Goal: Task Accomplishment & Management: Manage account settings

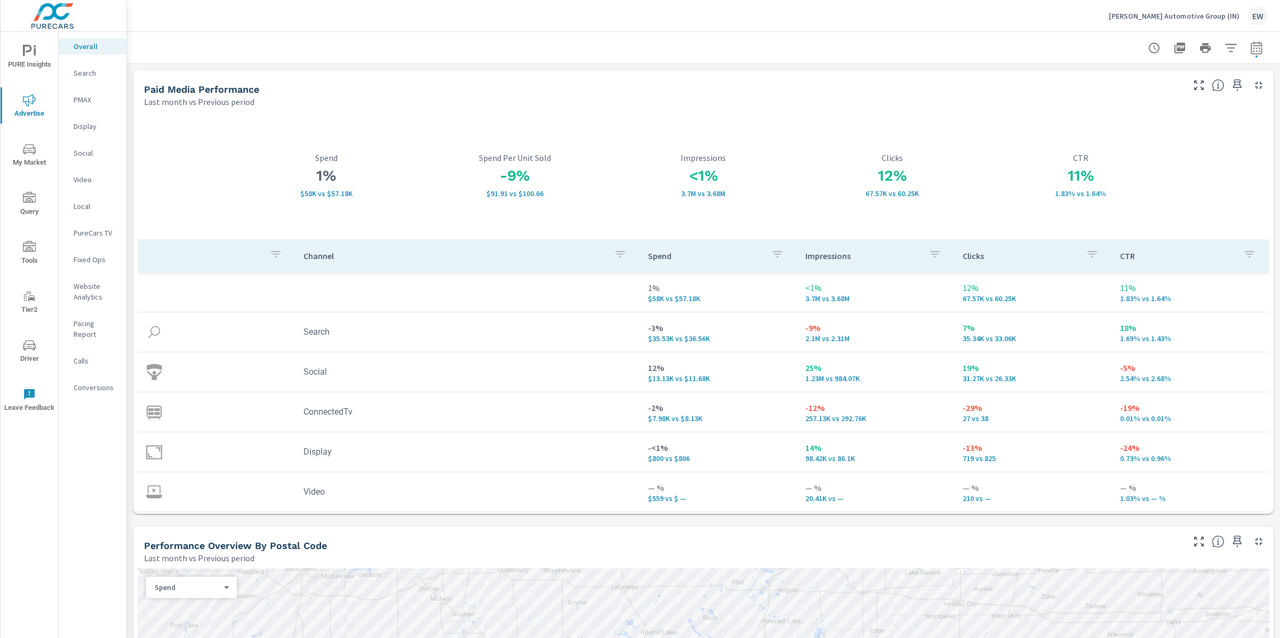
scroll to position [1799, 0]
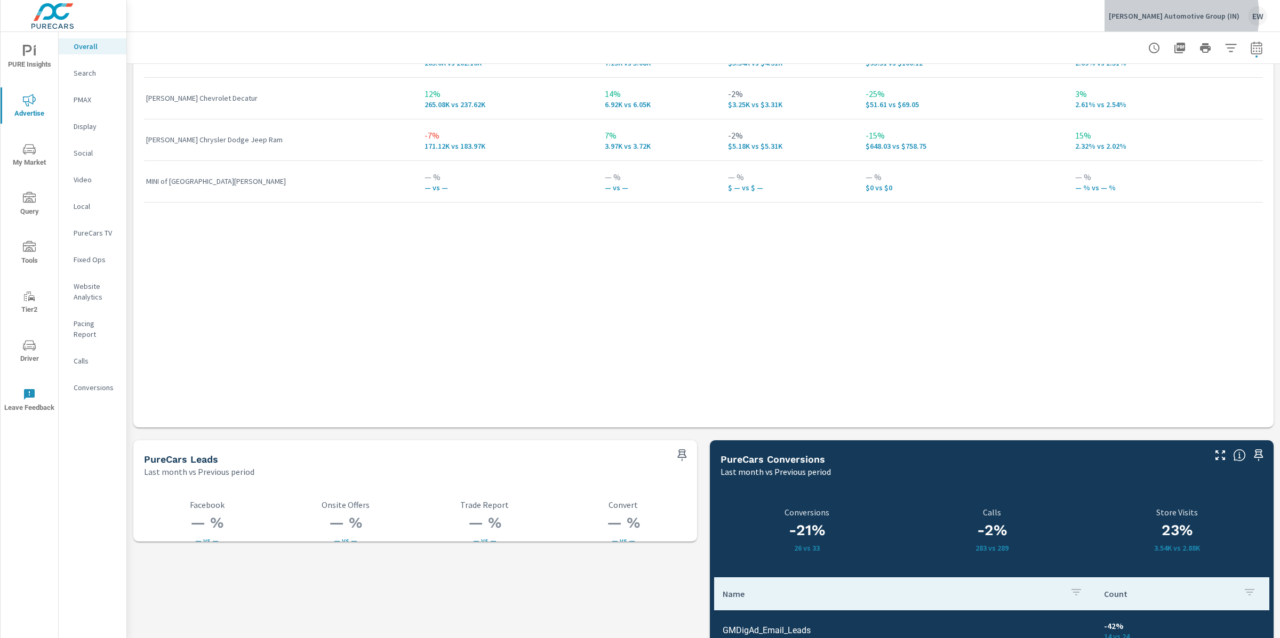
click at [1179, 15] on p "Kelley Automotive Group (IN)" at bounding box center [1174, 16] width 131 height 10
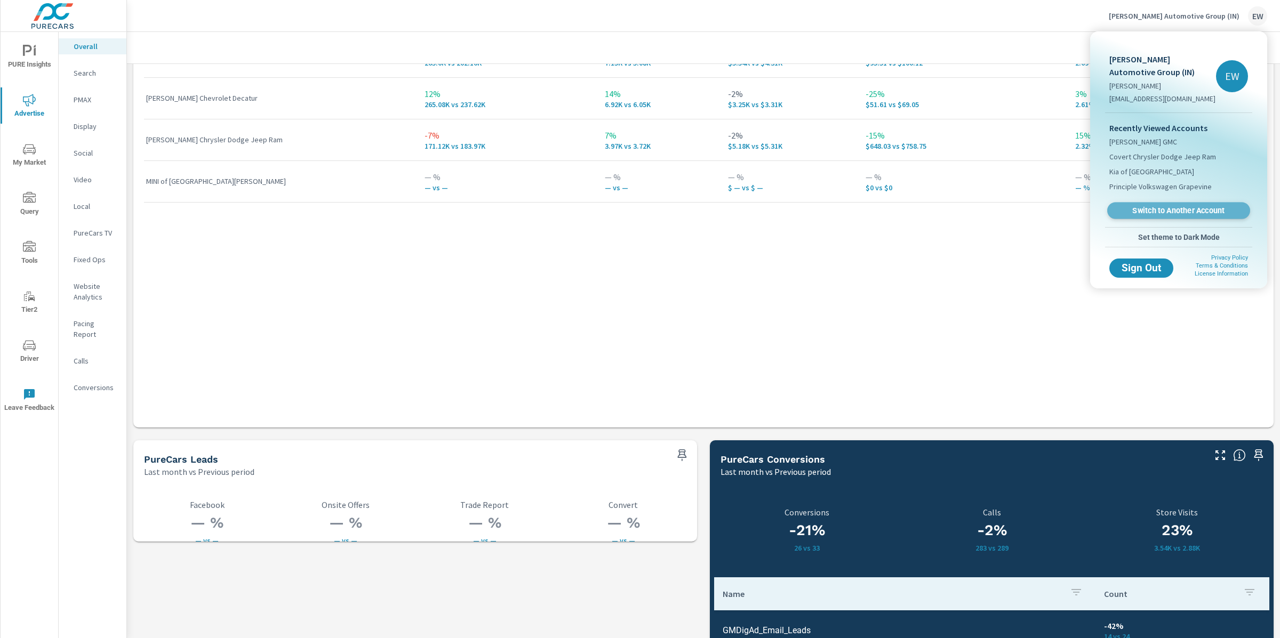
click at [1145, 216] on span "Switch to Another Account" at bounding box center [1178, 211] width 131 height 10
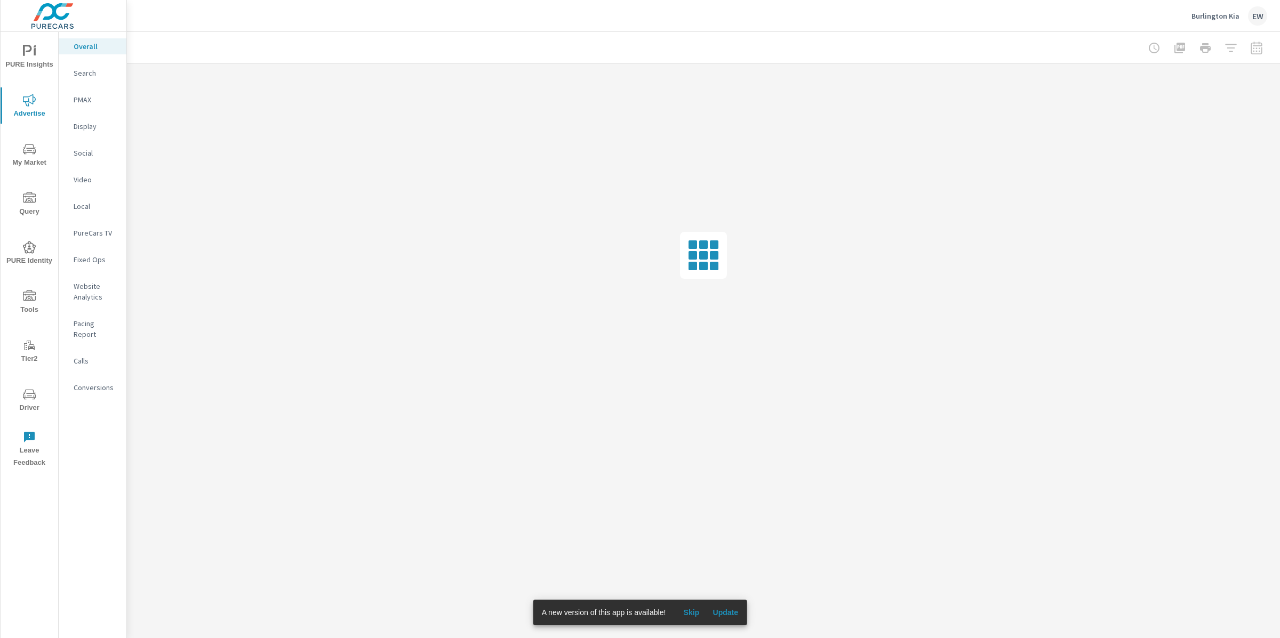
click at [738, 611] on span "Update" at bounding box center [726, 613] width 26 height 10
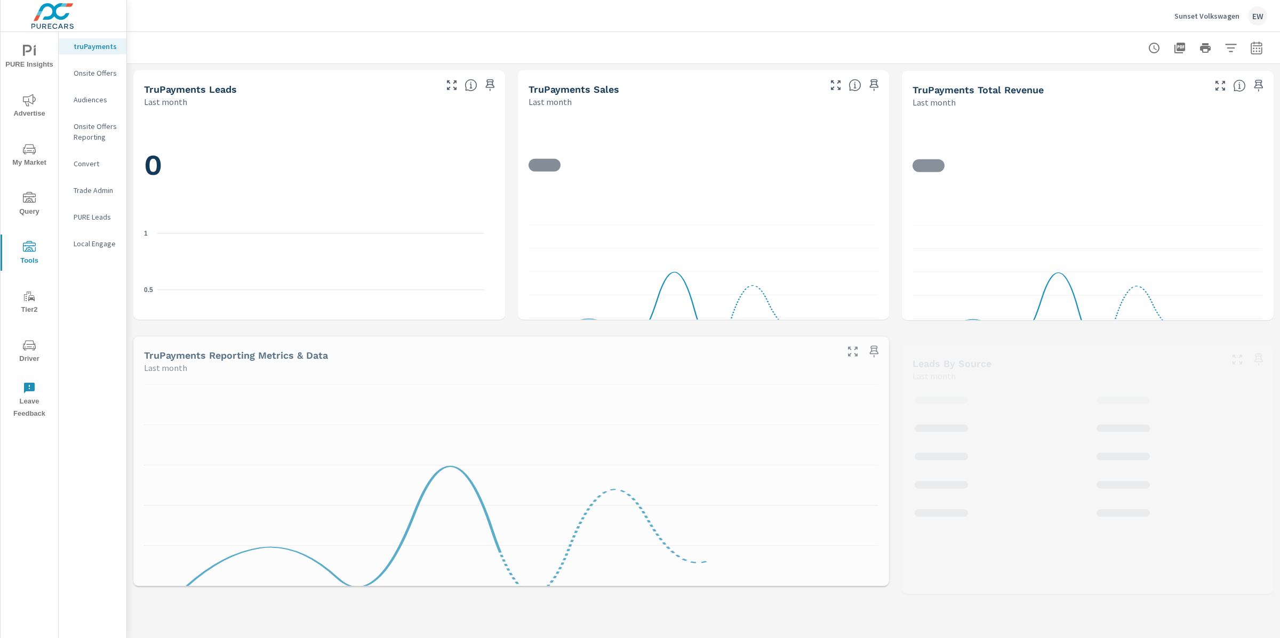
click at [91, 78] on p "Onsite Offers" at bounding box center [96, 73] width 44 height 11
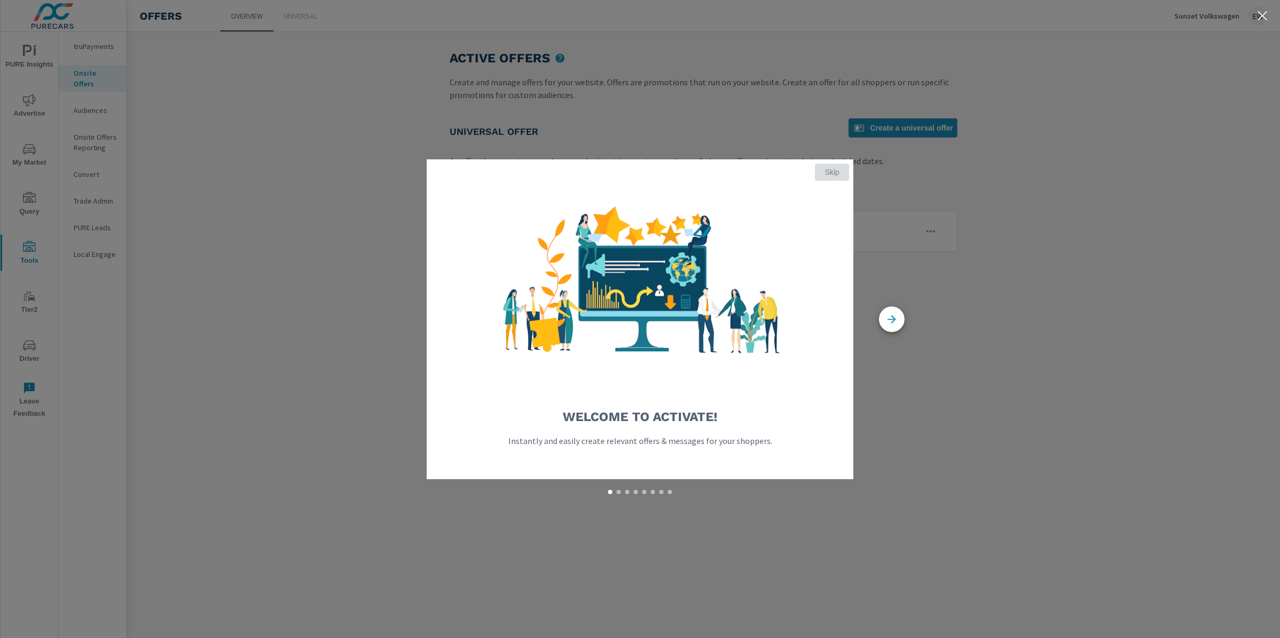
click at [830, 170] on span "Skip" at bounding box center [832, 172] width 26 height 10
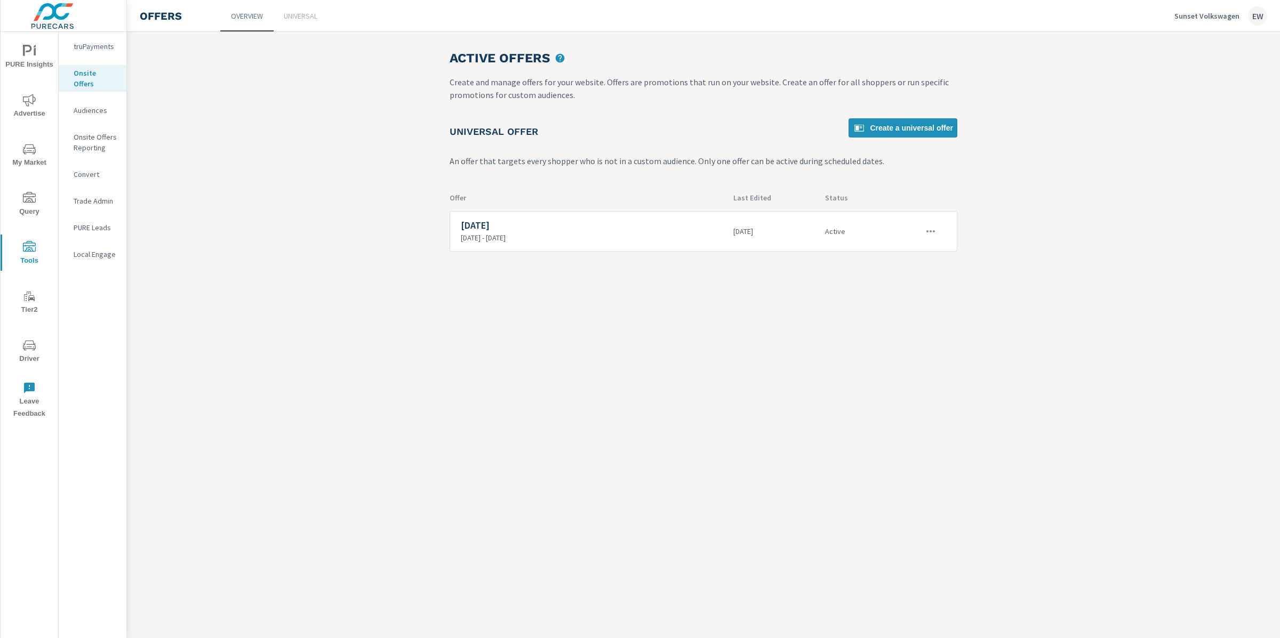
click at [306, 15] on p "Universal" at bounding box center [301, 16] width 34 height 11
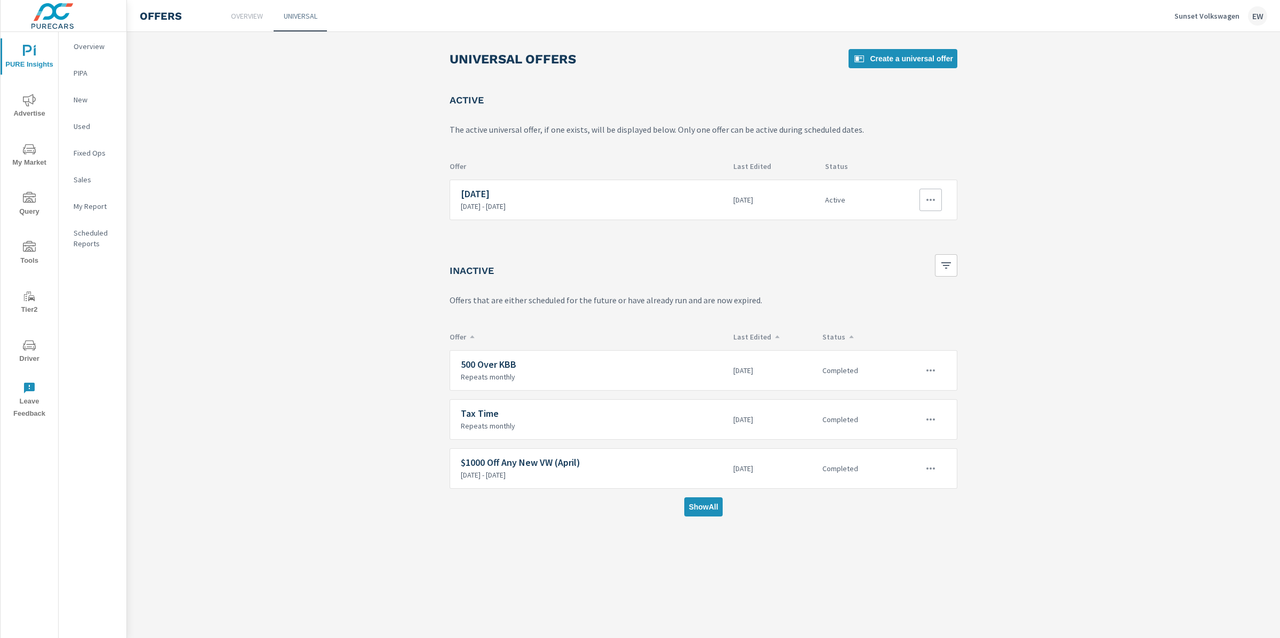
click at [618, 211] on p "8/11/2025 - 8/30/2025" at bounding box center [593, 207] width 264 height 10
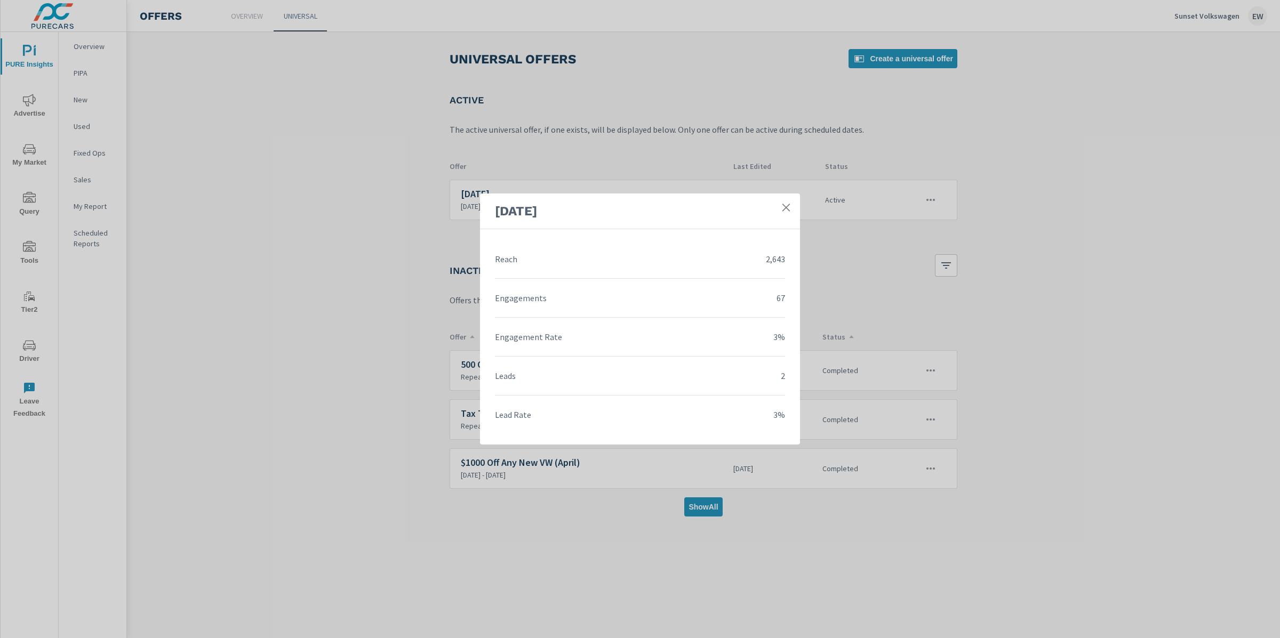
click at [785, 202] on icon at bounding box center [786, 207] width 11 height 11
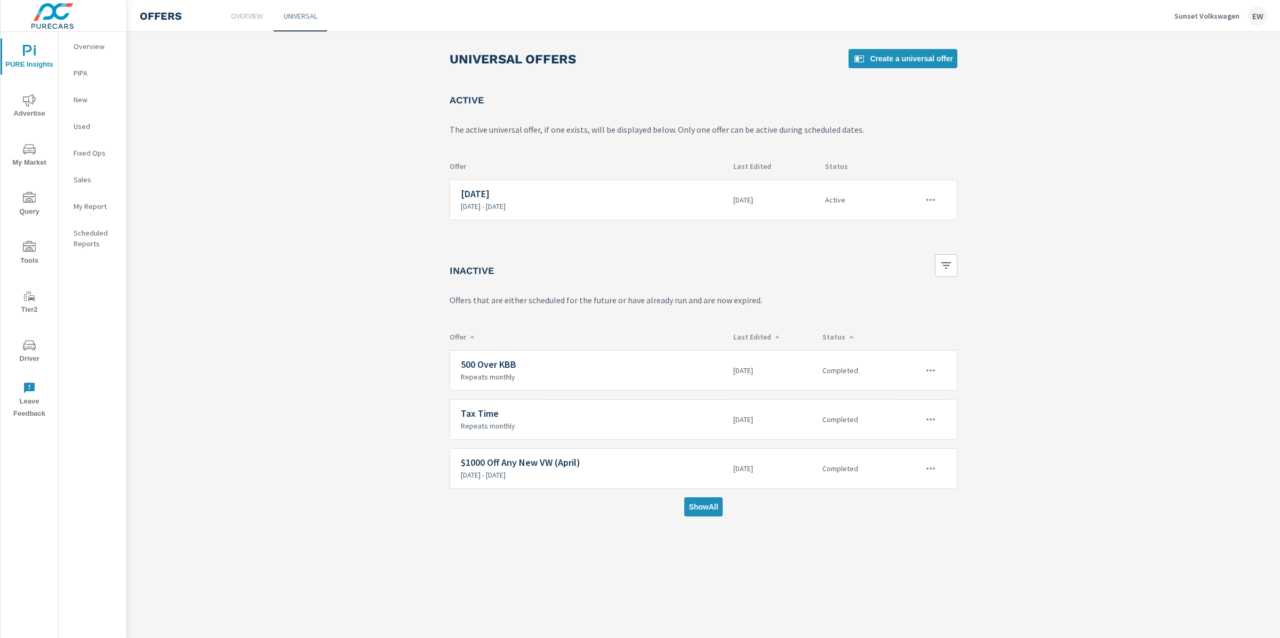
click at [932, 206] on icon "button" at bounding box center [930, 200] width 13 height 13
click at [917, 255] on link "Edit" at bounding box center [901, 256] width 59 height 26
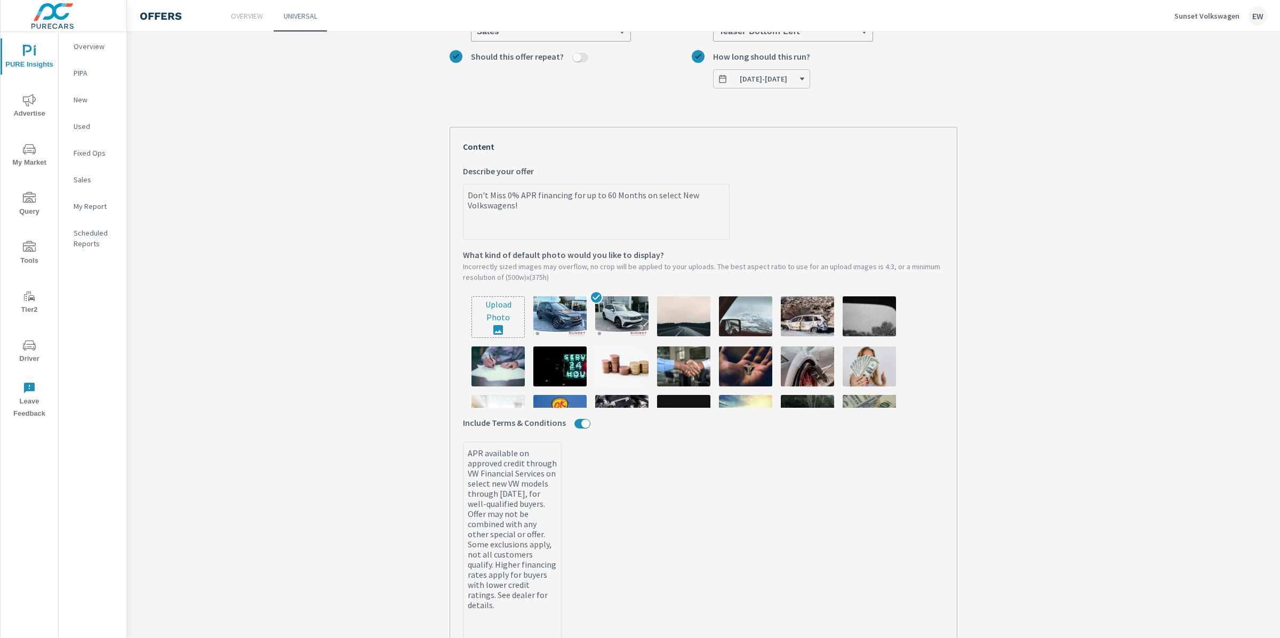
scroll to position [202, 0]
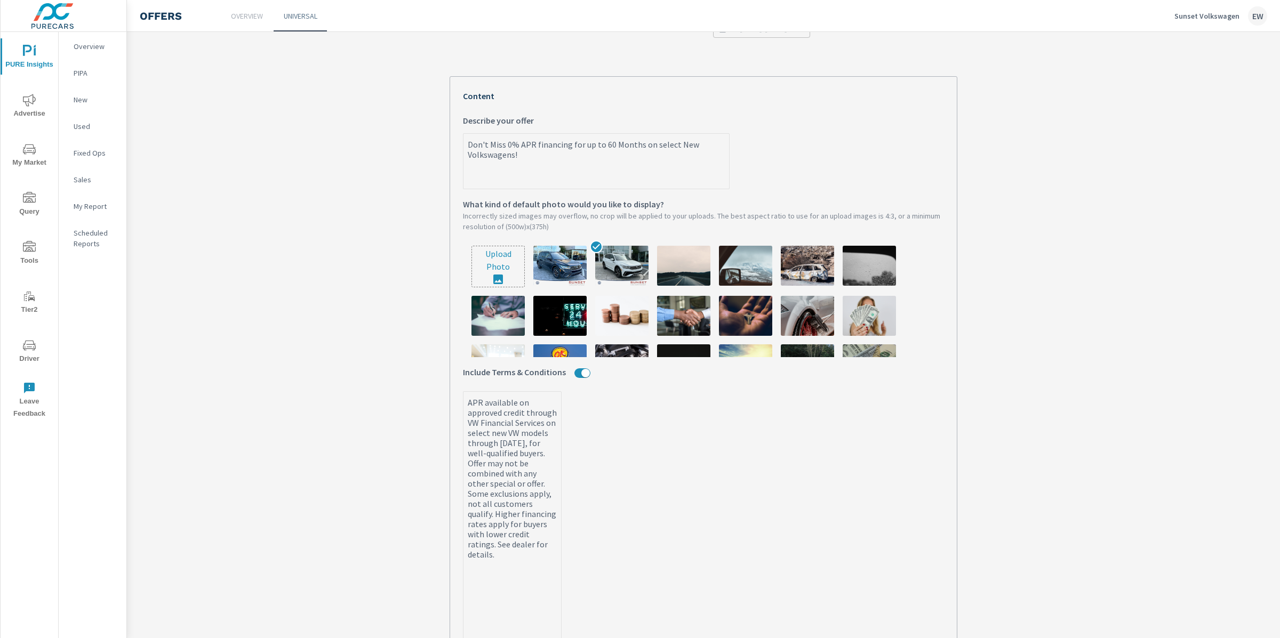
click at [486, 287] on input "file" at bounding box center [498, 266] width 52 height 41
type input "C:\fakepath\image (12).png"
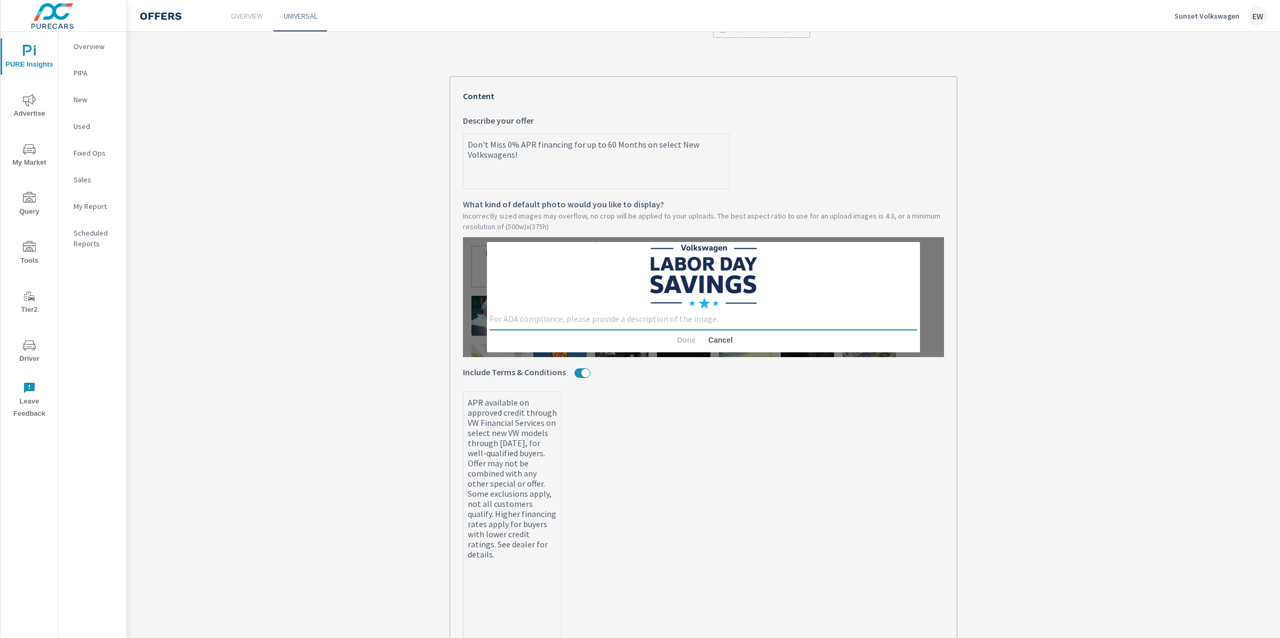
click at [496, 327] on textarea at bounding box center [704, 320] width 428 height 13
type textarea "Labor Day Savings"
click at [674, 345] on span "Done" at bounding box center [687, 341] width 26 height 10
type textarea "x"
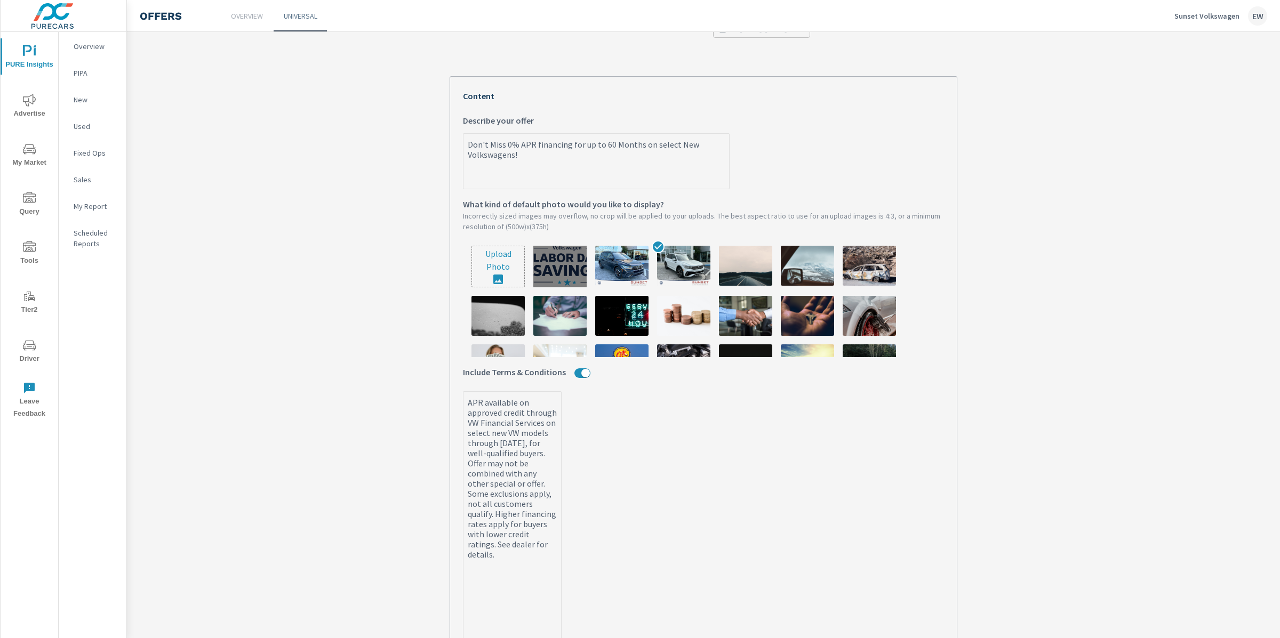
type textarea "x"
click at [553, 286] on img at bounding box center [559, 266] width 53 height 40
type textarea "x"
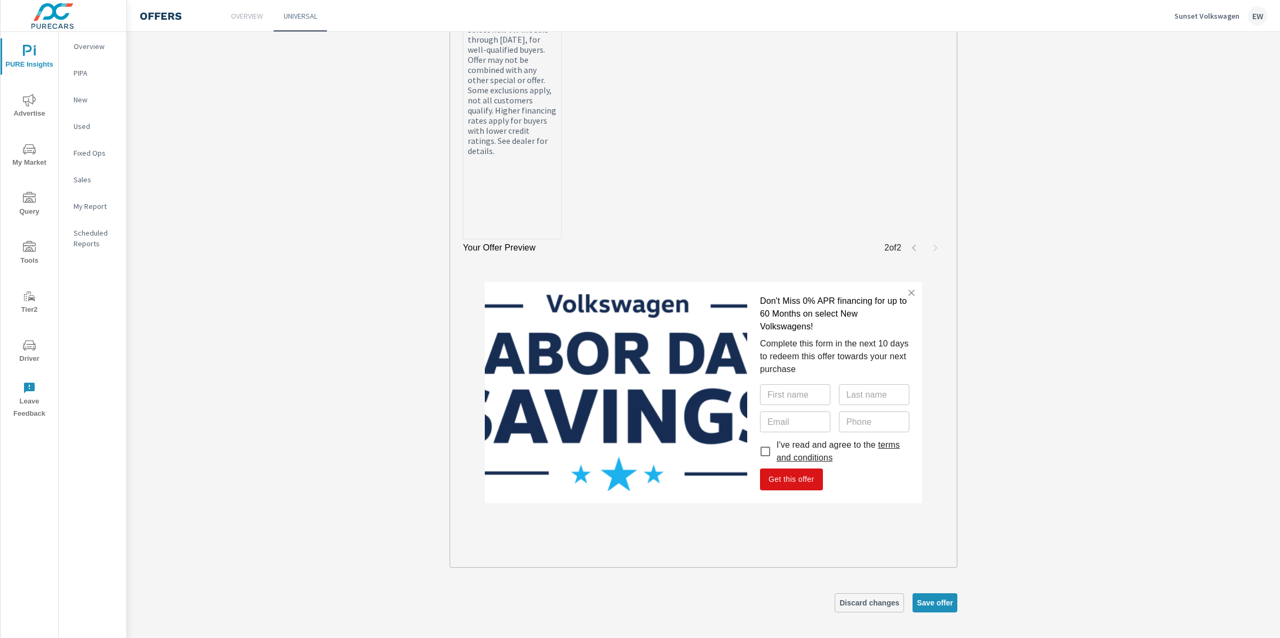
scroll to position [652, 0]
click at [913, 245] on icon "button" at bounding box center [914, 248] width 3 height 6
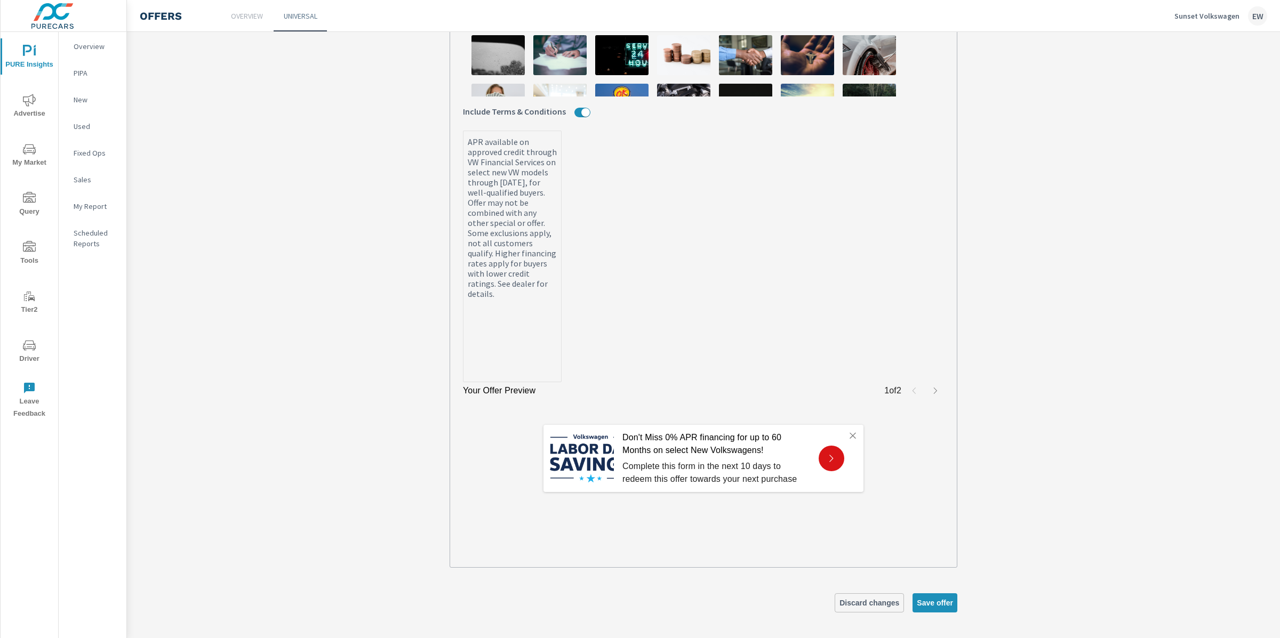
scroll to position [509, 0]
click at [840, 601] on span "Discard changes" at bounding box center [870, 603] width 60 height 10
type textarea "x"
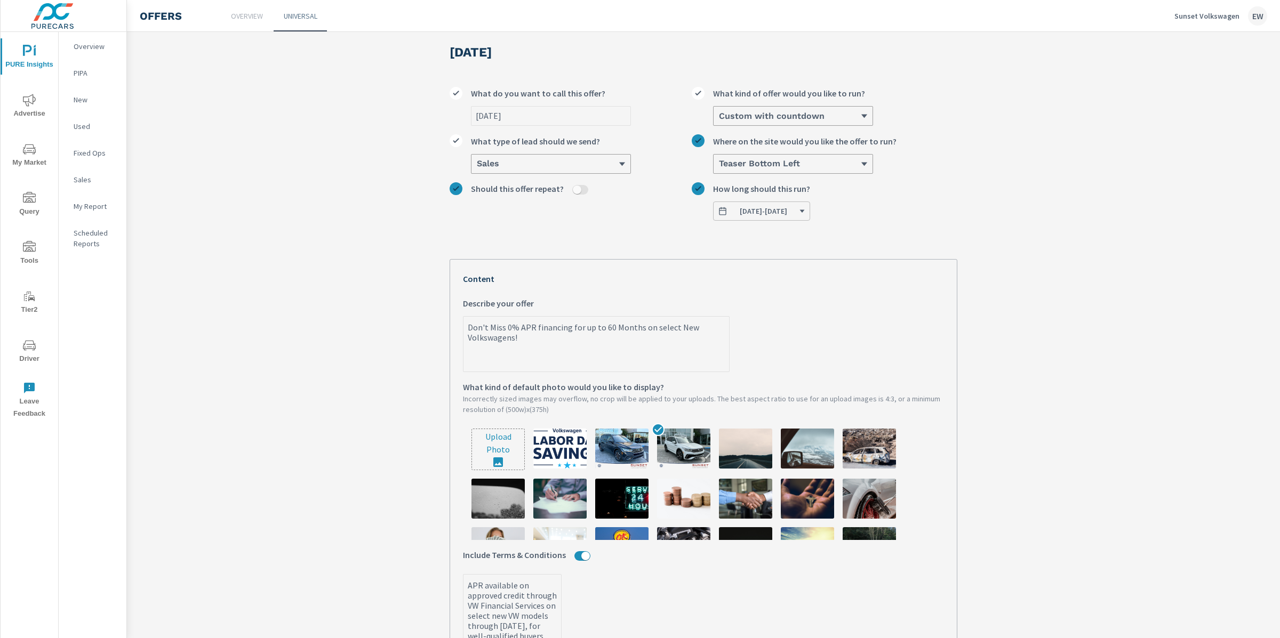
scroll to position [0, 0]
